Goal: Task Accomplishment & Management: Manage account settings

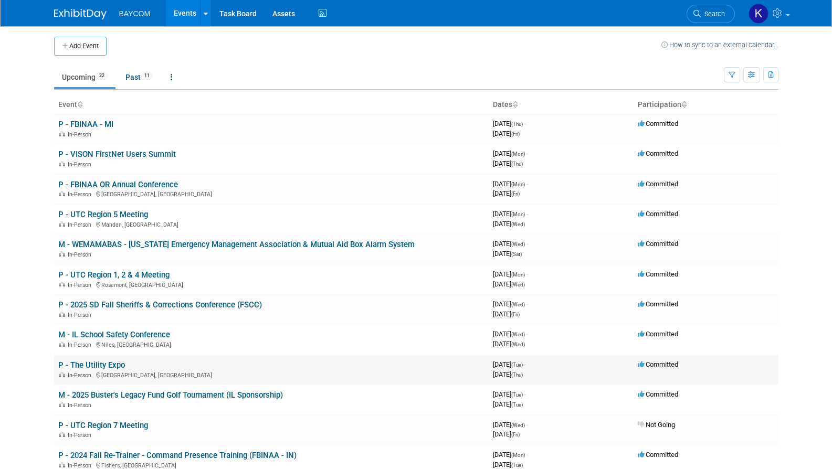
click at [106, 365] on link "P - The Utility Expo" at bounding box center [91, 365] width 67 height 9
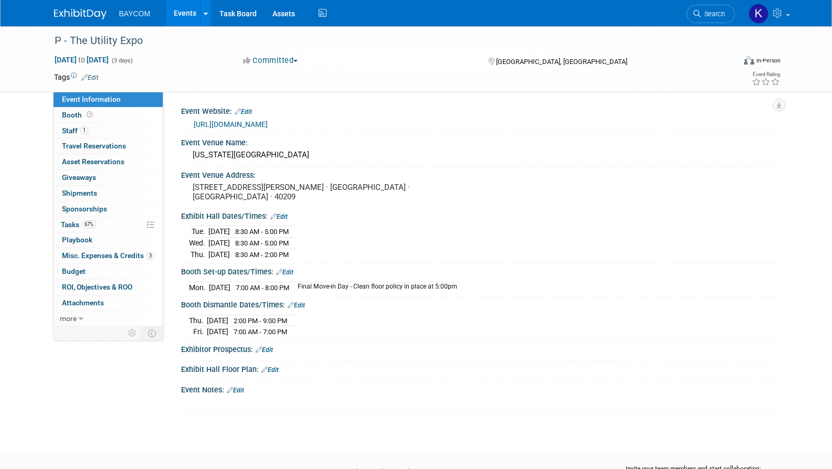
click at [268, 127] on link "https://directory.theutilityexpo.com/home" at bounding box center [231, 124] width 74 height 8
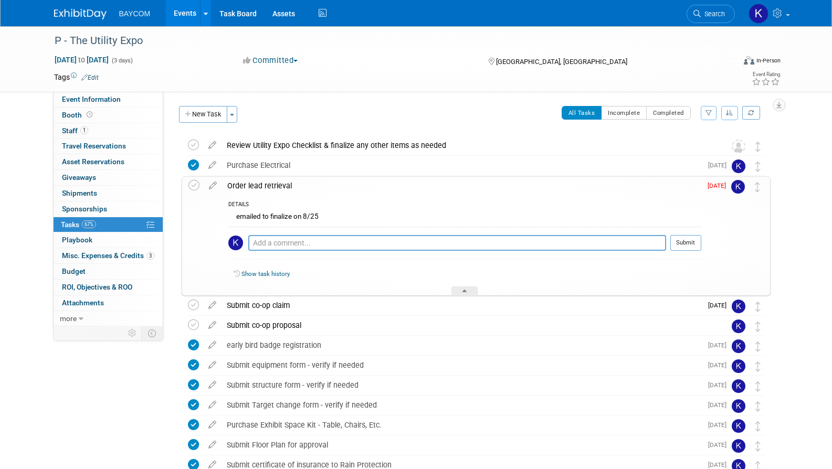
click at [314, 218] on div "emailed to finalize on 8/25" at bounding box center [464, 218] width 473 height 16
click at [212, 183] on icon at bounding box center [213, 183] width 18 height 13
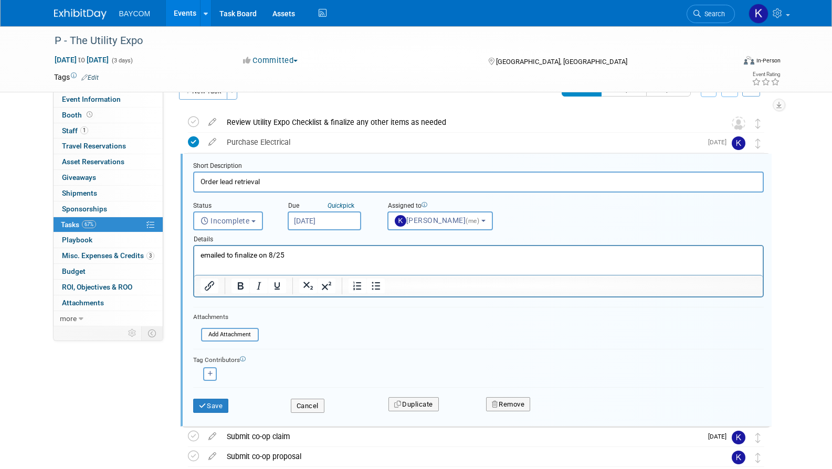
click at [299, 260] on html "emailed to finalize on 8/25" at bounding box center [478, 253] width 569 height 14
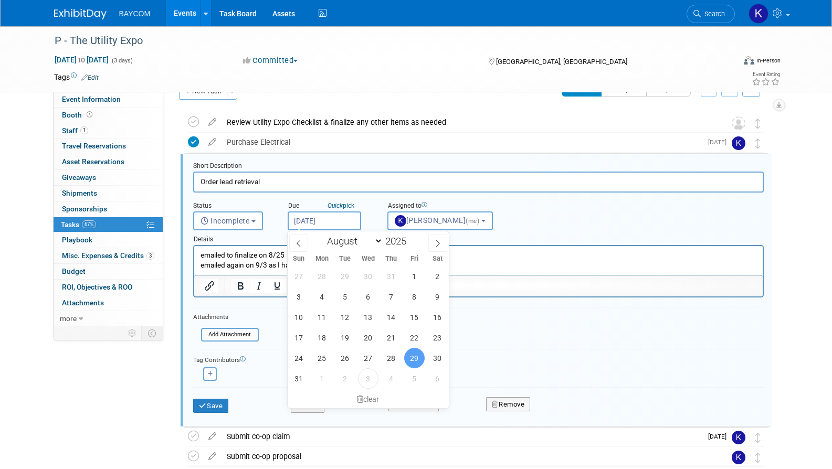
click at [337, 219] on input "Aug 29, 2025" at bounding box center [325, 221] width 74 height 19
click at [439, 245] on icon at bounding box center [437, 243] width 7 height 7
select select "8"
click at [416, 297] on span "12" at bounding box center [414, 297] width 20 height 20
type input "Sep 12, 2025"
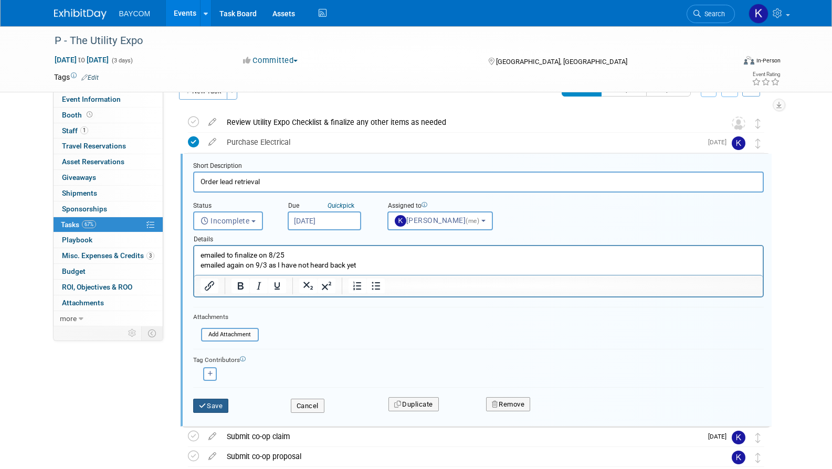
click at [222, 402] on button "Save" at bounding box center [211, 406] width 36 height 15
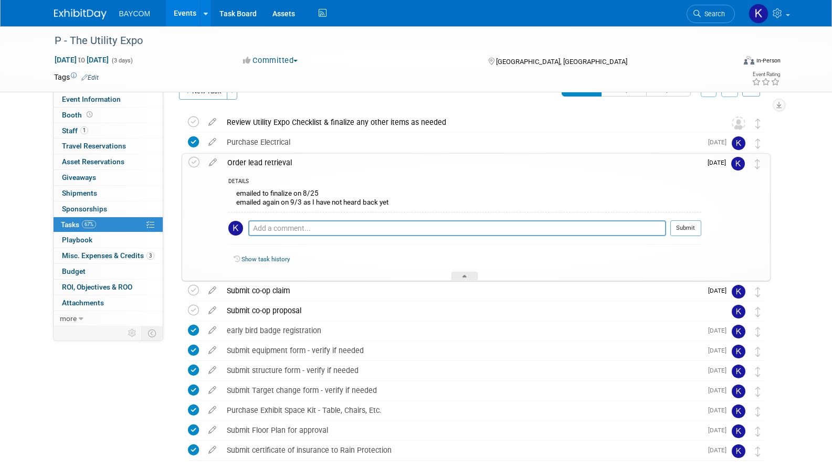
click at [329, 159] on div "Order lead retrieval" at bounding box center [461, 163] width 479 height 18
